Goal: Find specific page/section: Find specific page/section

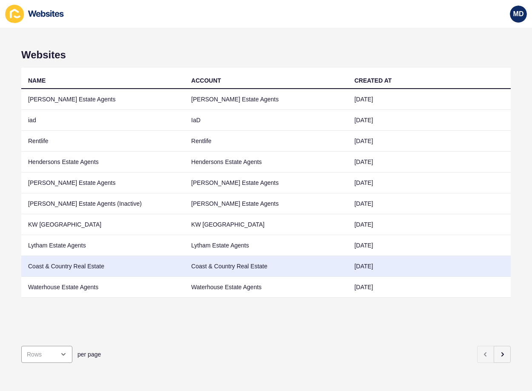
click at [62, 261] on td "Coast & Country Real Estate" at bounding box center [102, 266] width 163 height 21
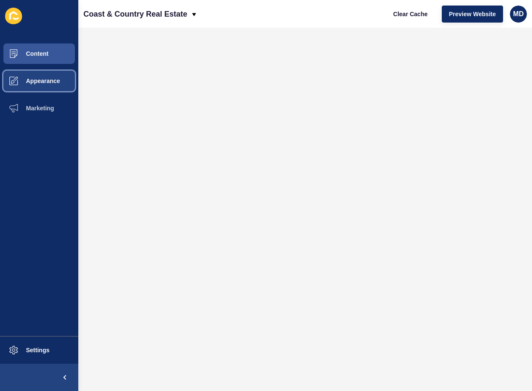
click at [40, 80] on span "Appearance" at bounding box center [29, 80] width 61 height 7
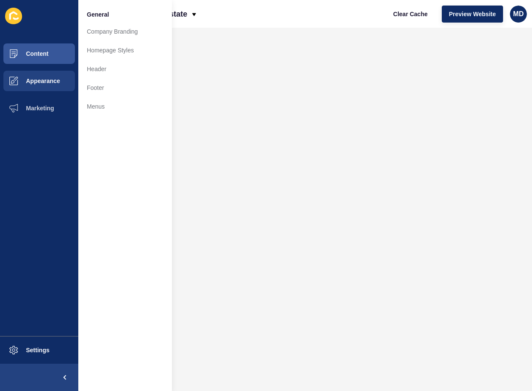
click at [27, 54] on span "Content" at bounding box center [24, 53] width 50 height 7
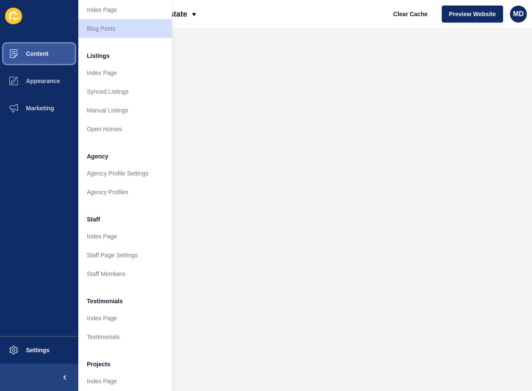
scroll to position [85, 0]
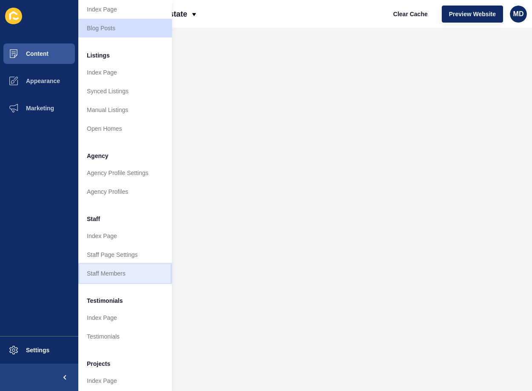
click at [110, 274] on link "Staff Members" at bounding box center [125, 273] width 94 height 19
